Goal: Information Seeking & Learning: Learn about a topic

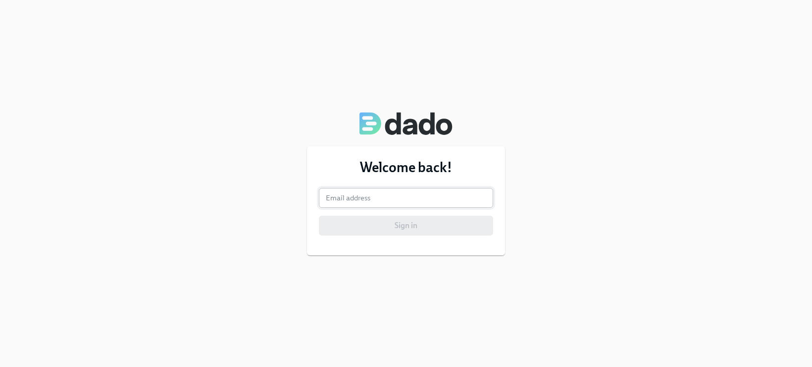
click at [414, 193] on input "email" at bounding box center [406, 198] width 174 height 20
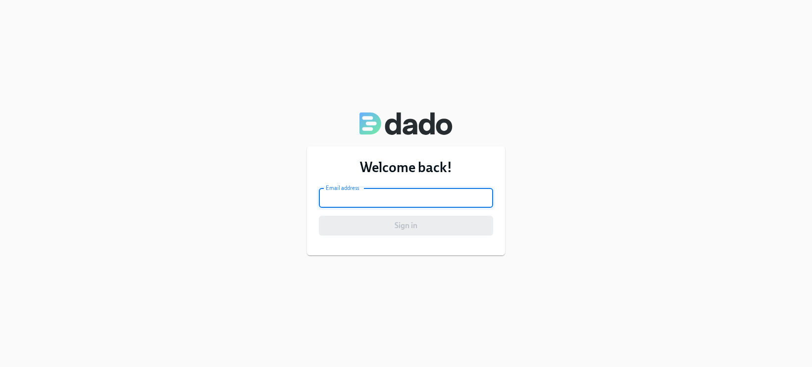
type input "janae.brosko@maymobility.com"
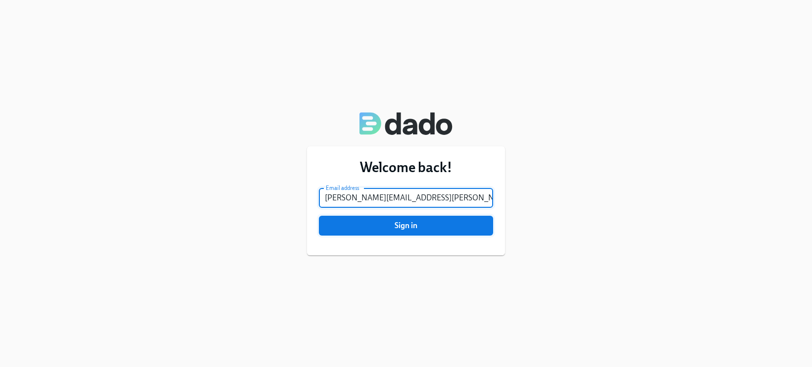
click at [401, 222] on span "Sign in" at bounding box center [406, 225] width 160 height 10
click at [319, 215] on button "Sign in" at bounding box center [406, 225] width 174 height 20
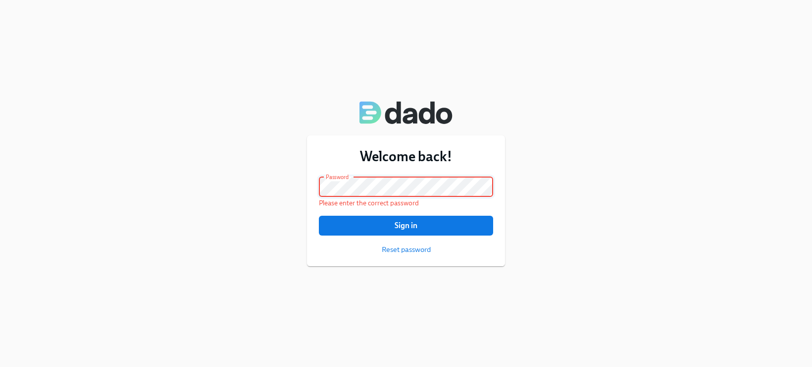
click at [319, 215] on button "Sign in" at bounding box center [406, 225] width 174 height 20
click at [414, 253] on span "Reset password" at bounding box center [406, 249] width 49 height 10
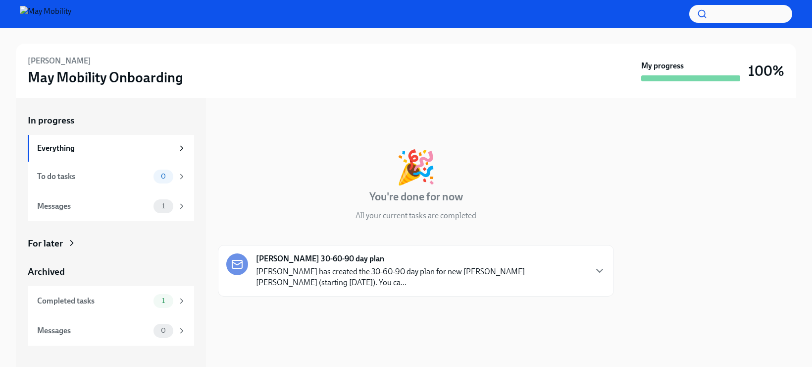
click at [36, 12] on img at bounding box center [46, 14] width 52 height 16
click at [340, 278] on p "[PERSON_NAME] has created the 30-60-90 day plan for new [PERSON_NAME] [PERSON_N…" at bounding box center [421, 277] width 330 height 22
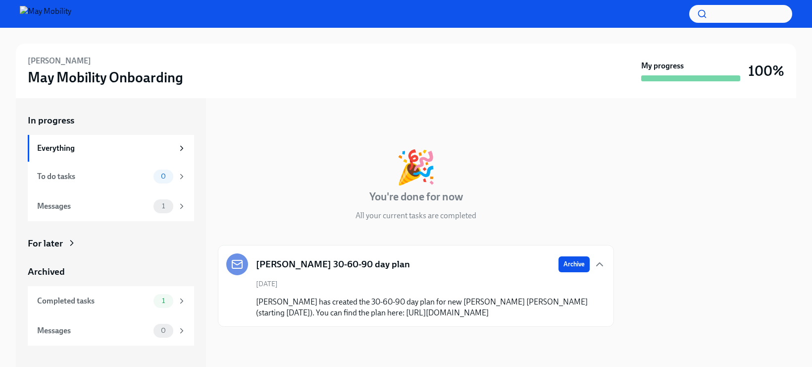
scroll to position [13, 0]
click at [114, 214] on div "Messages 1" at bounding box center [111, 206] width 166 height 30
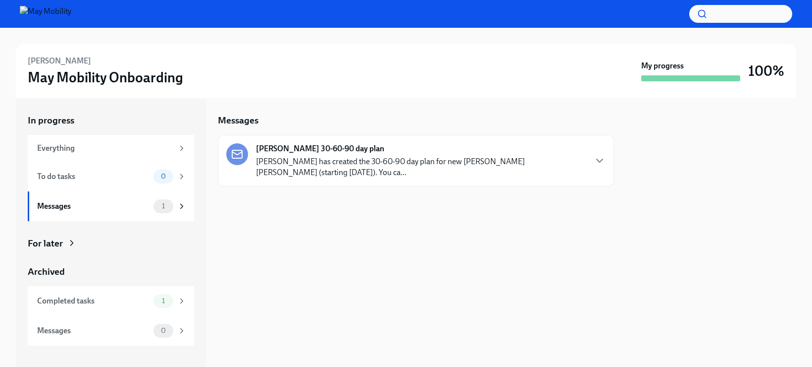
click at [70, 250] on div "In progress Everything To do tasks 0 Messages 1 For later Archived Completed ta…" at bounding box center [111, 229] width 166 height 231
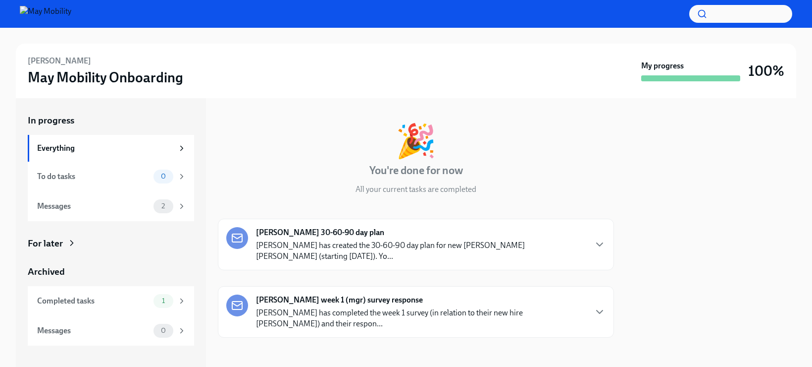
scroll to position [29, 0]
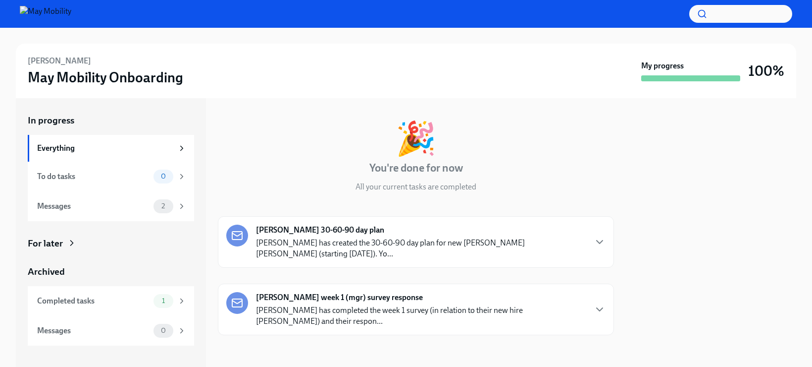
click at [73, 241] on icon at bounding box center [72, 243] width 10 height 10
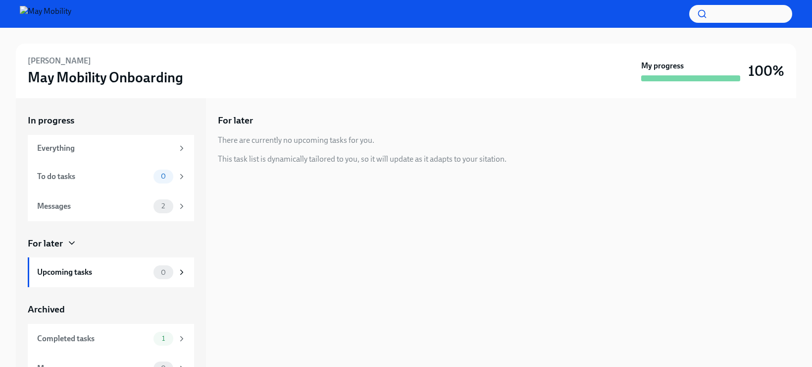
click at [63, 245] on div "For later" at bounding box center [111, 243] width 166 height 13
click at [62, 248] on div "For later" at bounding box center [45, 243] width 35 height 13
click at [694, 85] on div "Pavan Gangadhar May Mobility Onboarding My progress 100%" at bounding box center [406, 70] width 757 height 31
click at [730, 6] on button "button" at bounding box center [740, 14] width 103 height 18
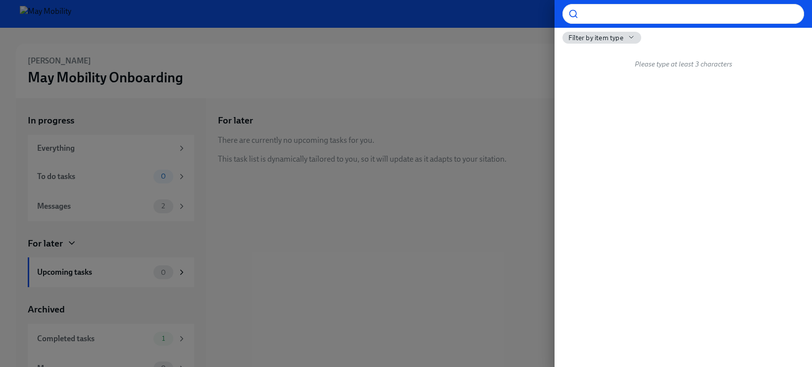
click at [417, 53] on div at bounding box center [406, 183] width 812 height 367
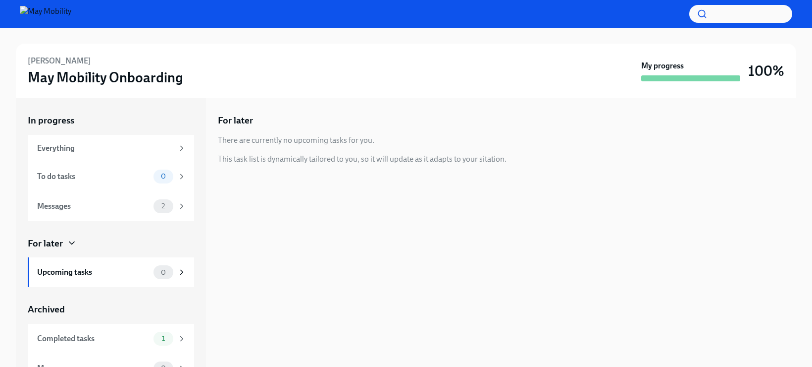
click at [53, 84] on h3 "May Mobility Onboarding" at bounding box center [106, 77] width 156 height 18
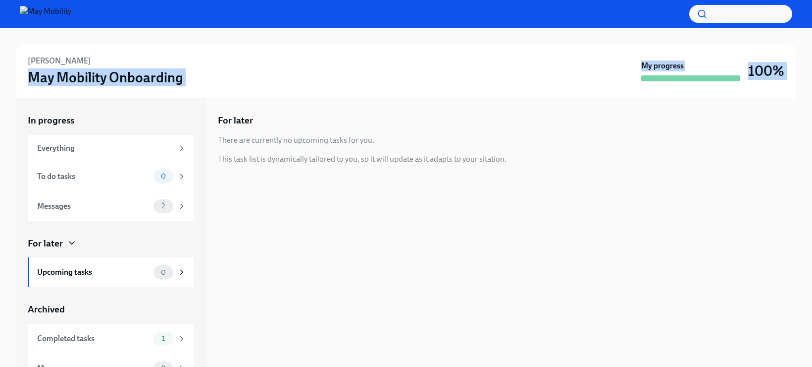
drag, startPoint x: 31, startPoint y: 81, endPoint x: 131, endPoint y: 99, distance: 101.6
click at [131, 99] on div "Pavan Gangadhar May Mobility Onboarding My progress 100% In progress Everything…" at bounding box center [406, 197] width 812 height 339
click at [131, 99] on div "In progress Everything To do tasks 0 Messages 2 For later Upcoming tasks 0 Arch…" at bounding box center [111, 232] width 190 height 268
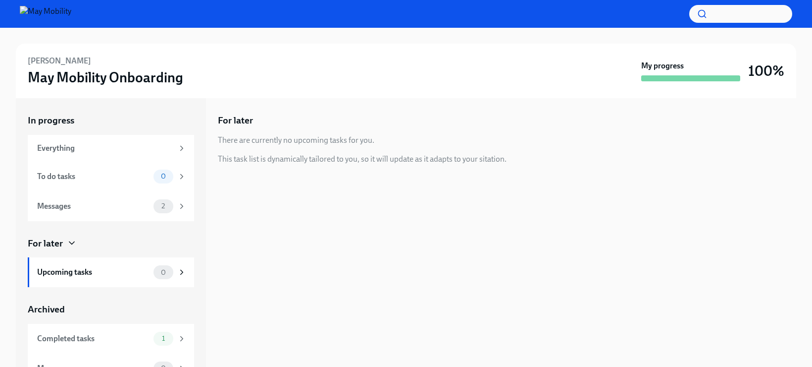
scroll to position [16, 0]
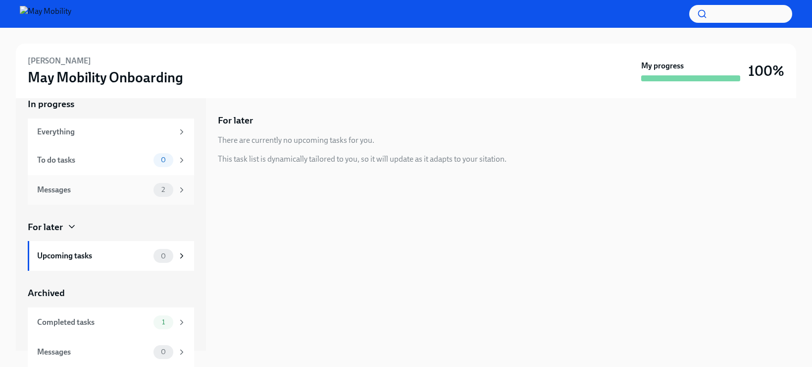
click at [101, 190] on div "Messages" at bounding box center [93, 189] width 112 height 11
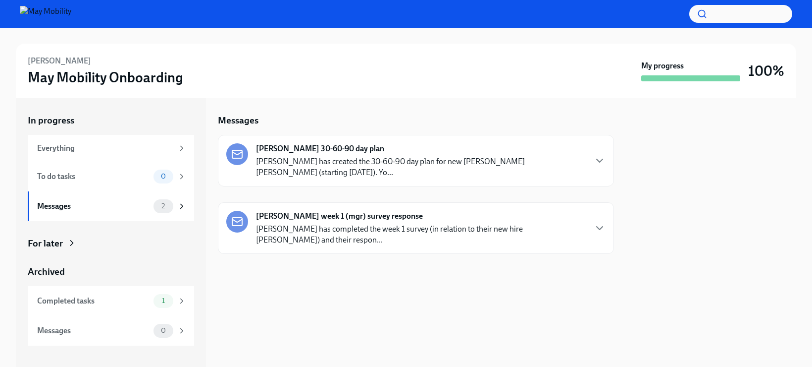
click at [348, 164] on p "Jim Young has created the 30-60-90 day plan for new joiner Pavan Gangadhar (sta…" at bounding box center [421, 167] width 330 height 22
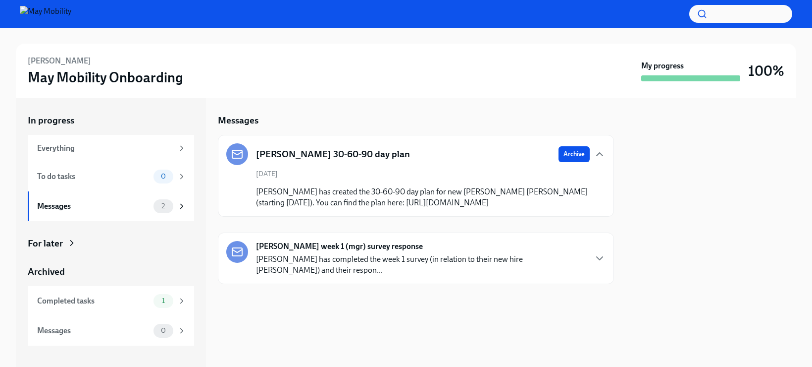
click at [390, 263] on div "Jim Young week 1 (mgr) survey response Jim has completed the week 1 survey (in …" at bounding box center [421, 258] width 330 height 35
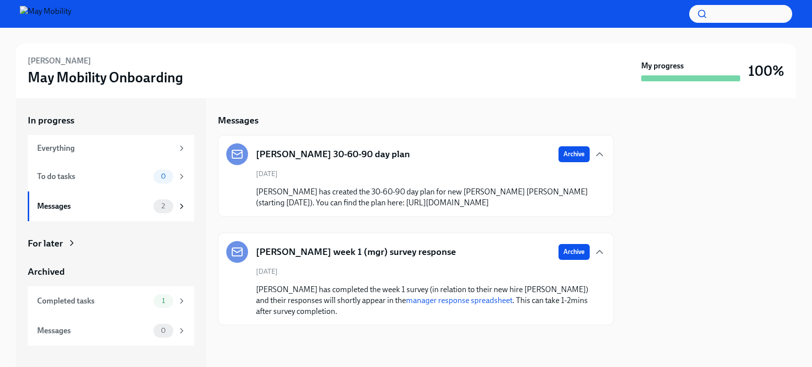
scroll to position [1, 0]
click at [415, 305] on link "manager response spreadsheet" at bounding box center [459, 299] width 106 height 9
